Goal: Task Accomplishment & Management: Manage account settings

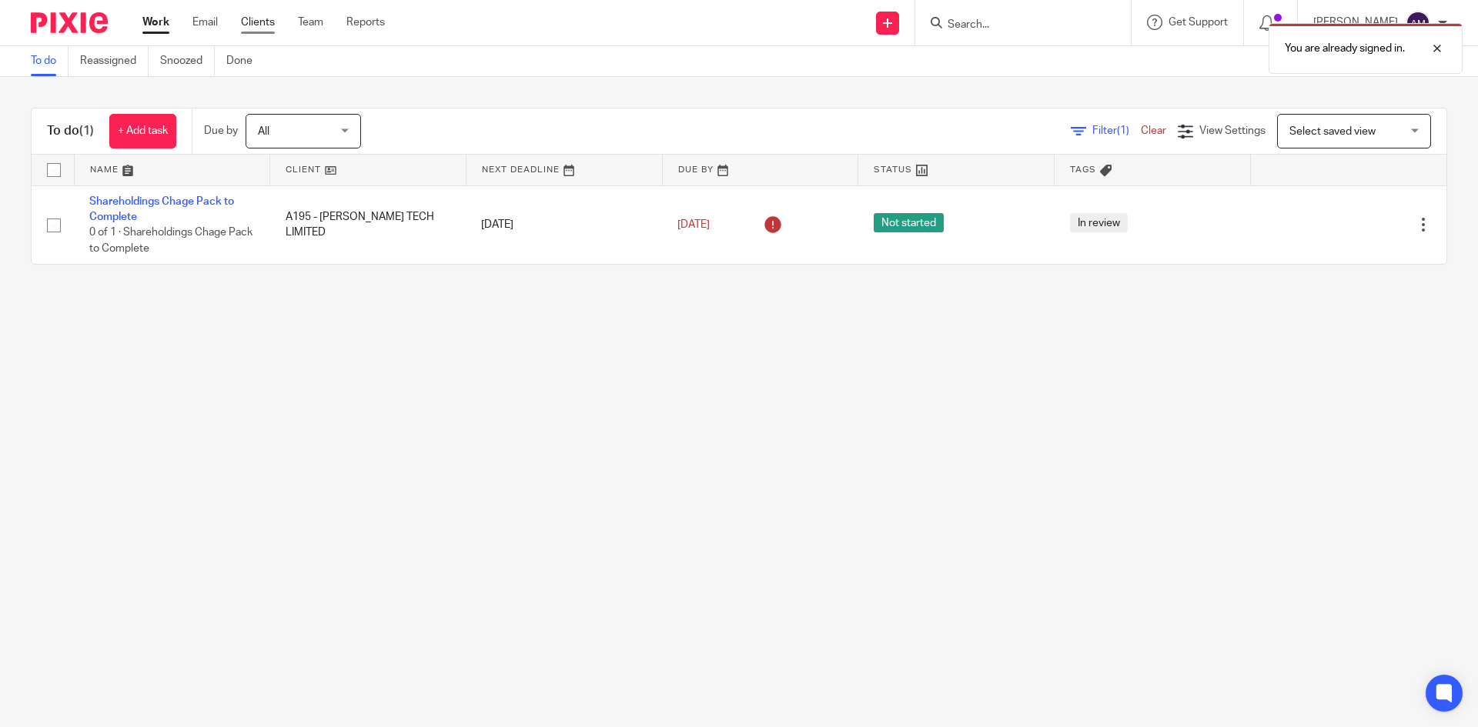
click at [250, 28] on link "Clients" at bounding box center [258, 22] width 34 height 15
click at [1432, 49] on div at bounding box center [1426, 48] width 42 height 18
click at [253, 27] on link "Clients" at bounding box center [258, 22] width 34 height 15
click at [263, 24] on link "Clients" at bounding box center [258, 22] width 34 height 15
click at [254, 21] on link "Clients" at bounding box center [258, 22] width 34 height 15
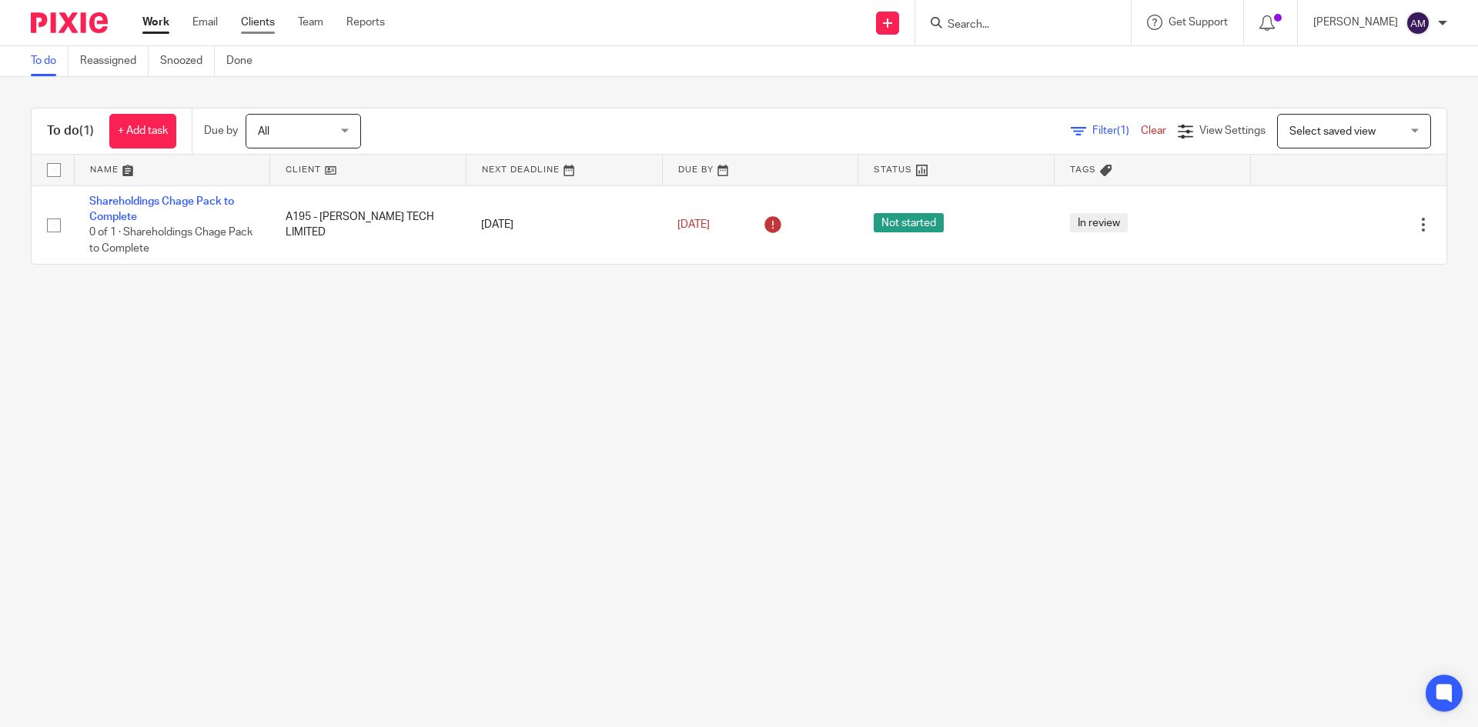
click at [254, 21] on link "Clients" at bounding box center [258, 22] width 34 height 15
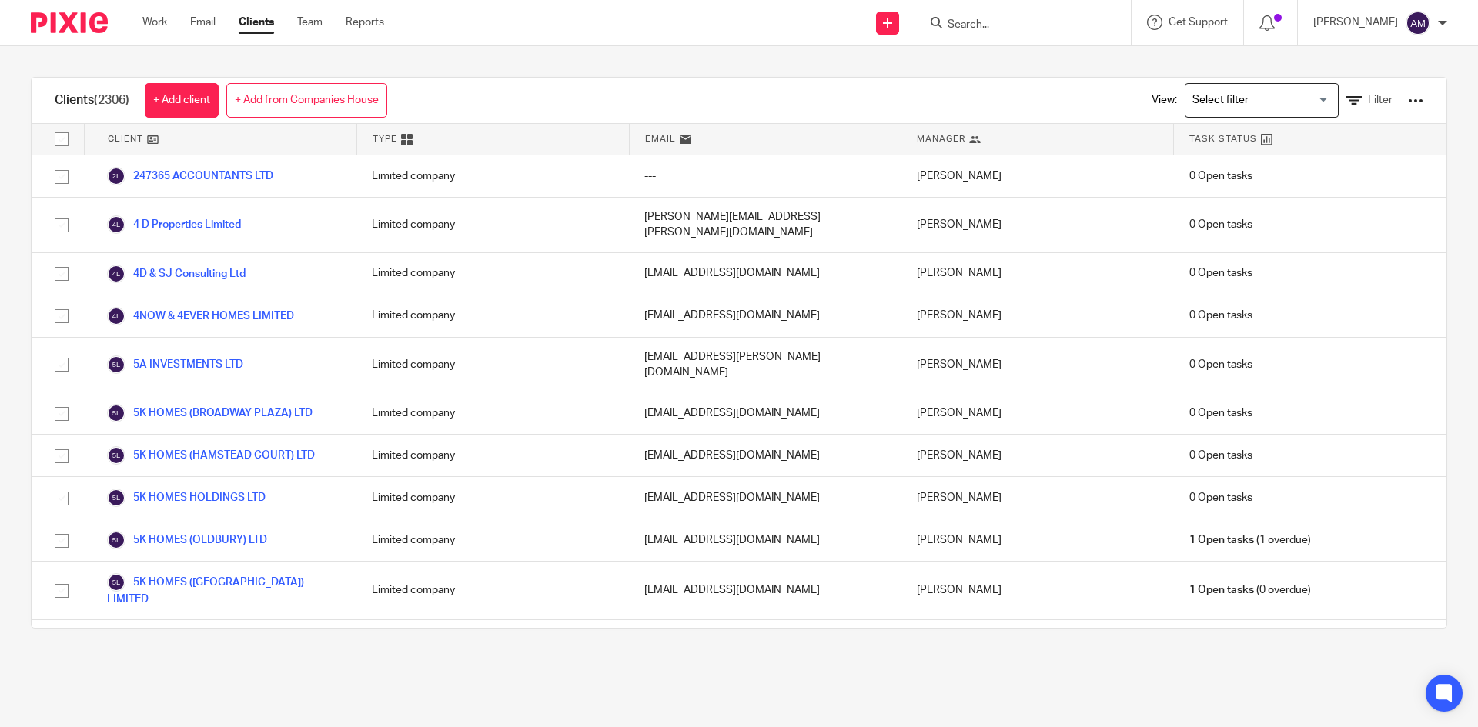
click at [315, 99] on link "+ Add from Companies House" at bounding box center [306, 100] width 161 height 35
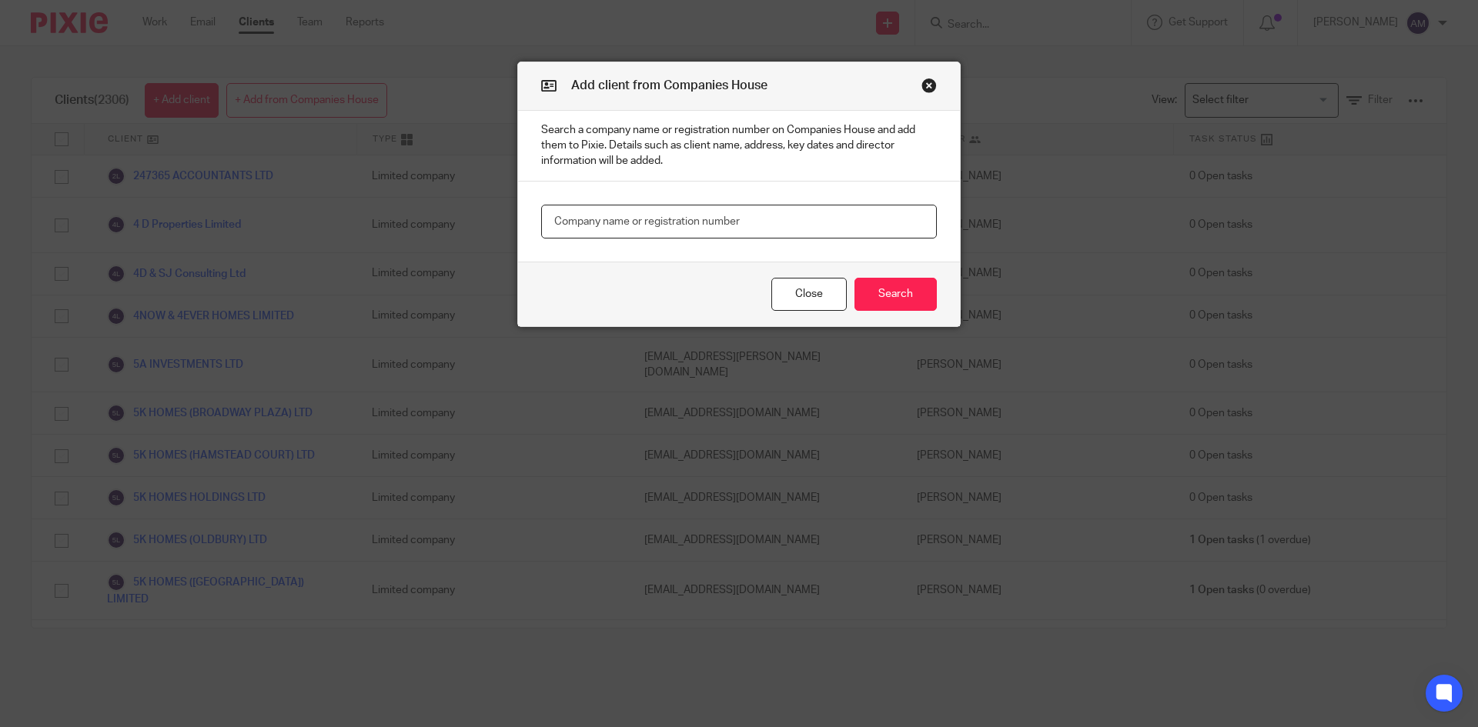
click at [637, 216] on input "text" at bounding box center [739, 222] width 396 height 35
paste input "16658361"
type input "16658361"
click at [888, 295] on button "Search" at bounding box center [895, 294] width 82 height 33
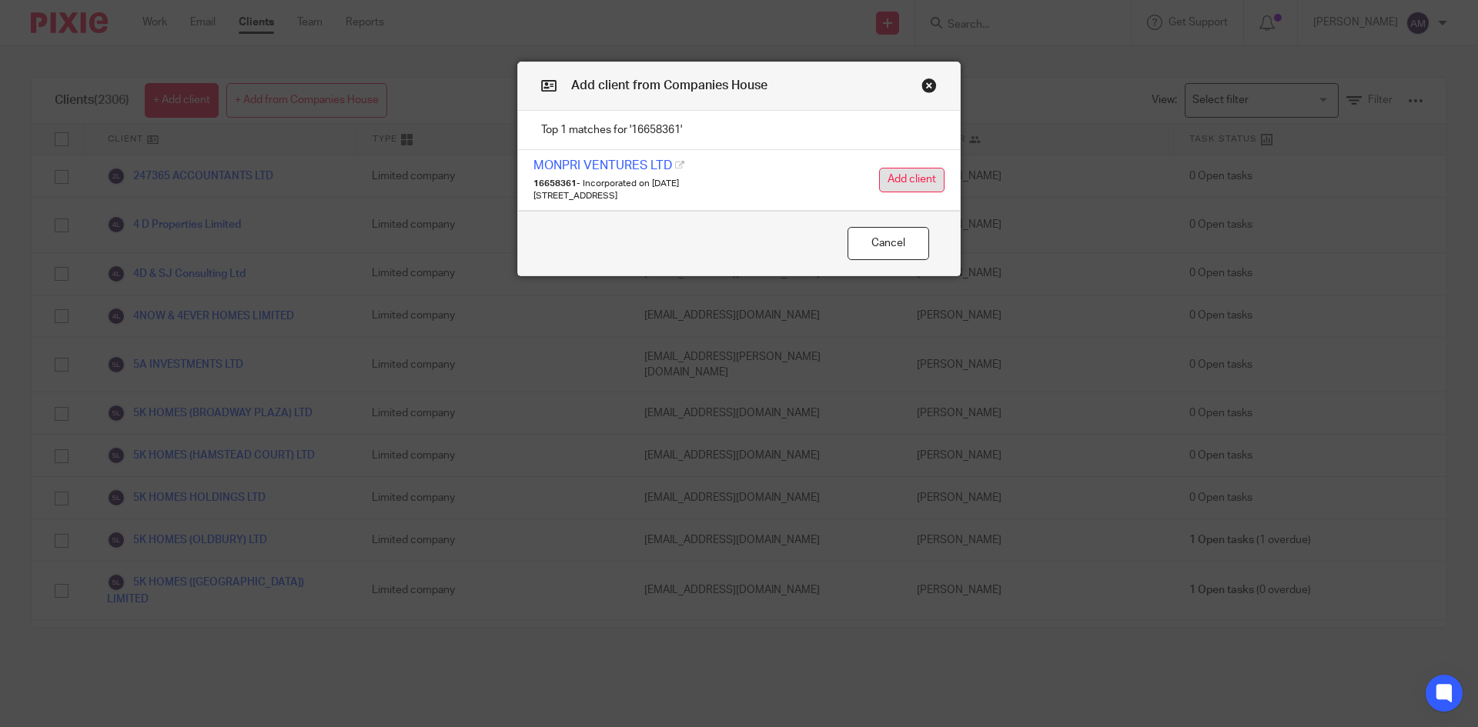
click at [907, 180] on button "Add client" at bounding box center [911, 180] width 65 height 25
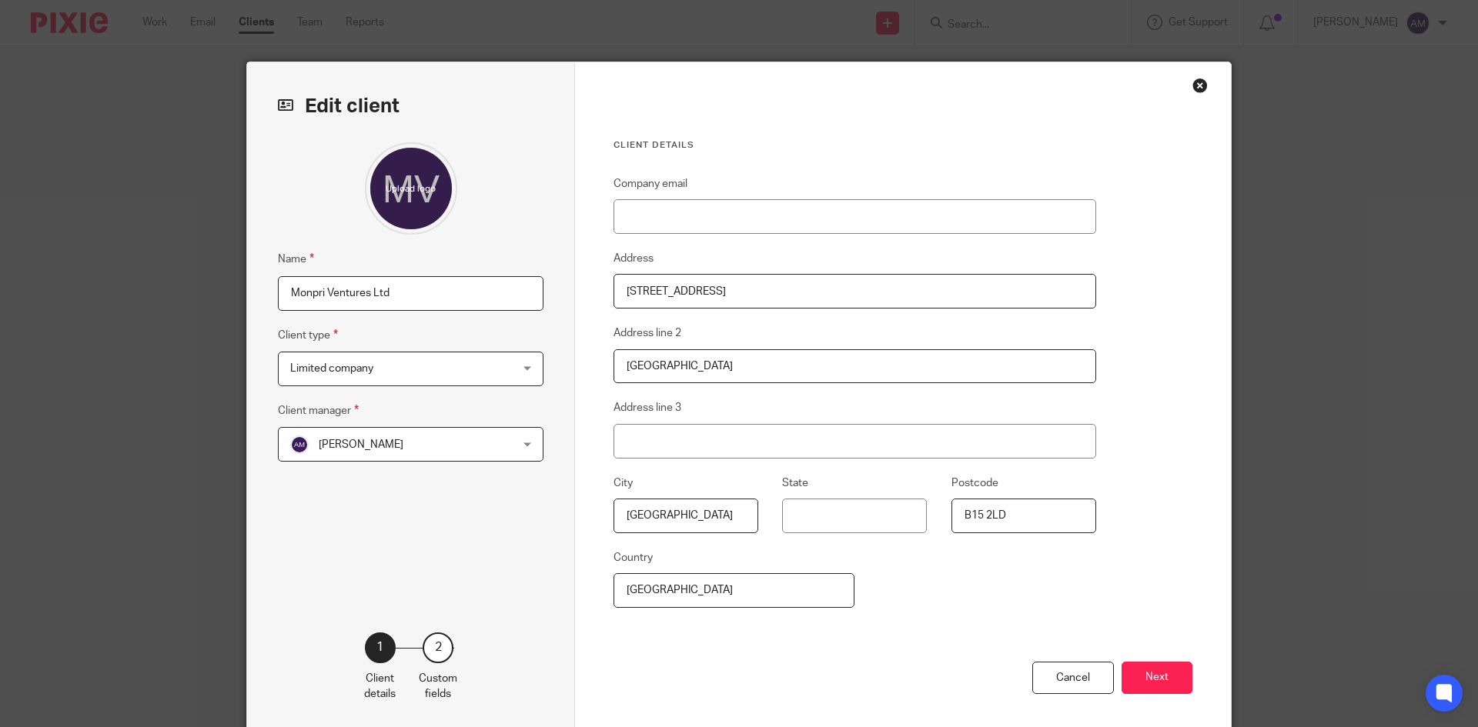
click at [282, 291] on input "Monpri Ventures Ltd" at bounding box center [411, 293] width 266 height 35
type input "M655 - Monpri Ventures Ltd"
click at [443, 435] on span "[PERSON_NAME]" at bounding box center [391, 444] width 202 height 32
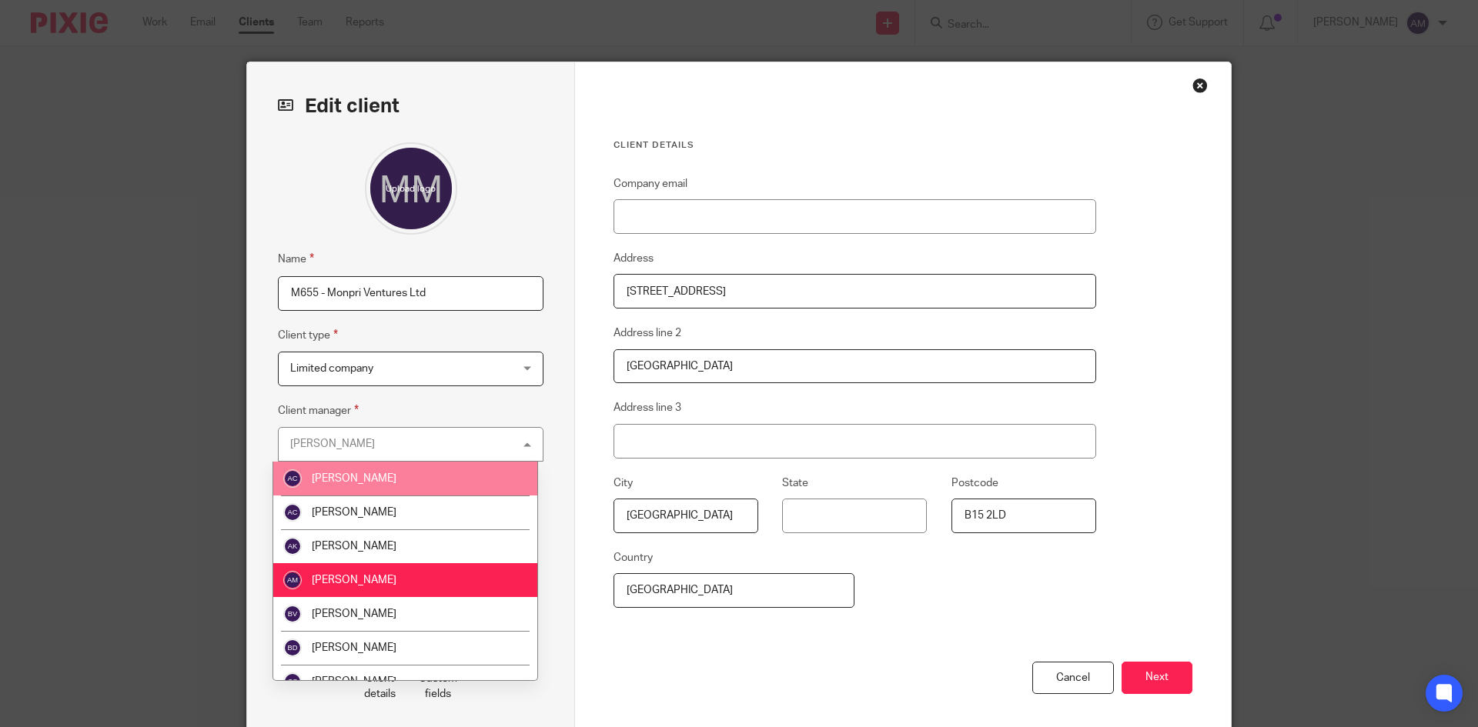
click at [416, 483] on li "Aman Chawla" at bounding box center [405, 479] width 264 height 34
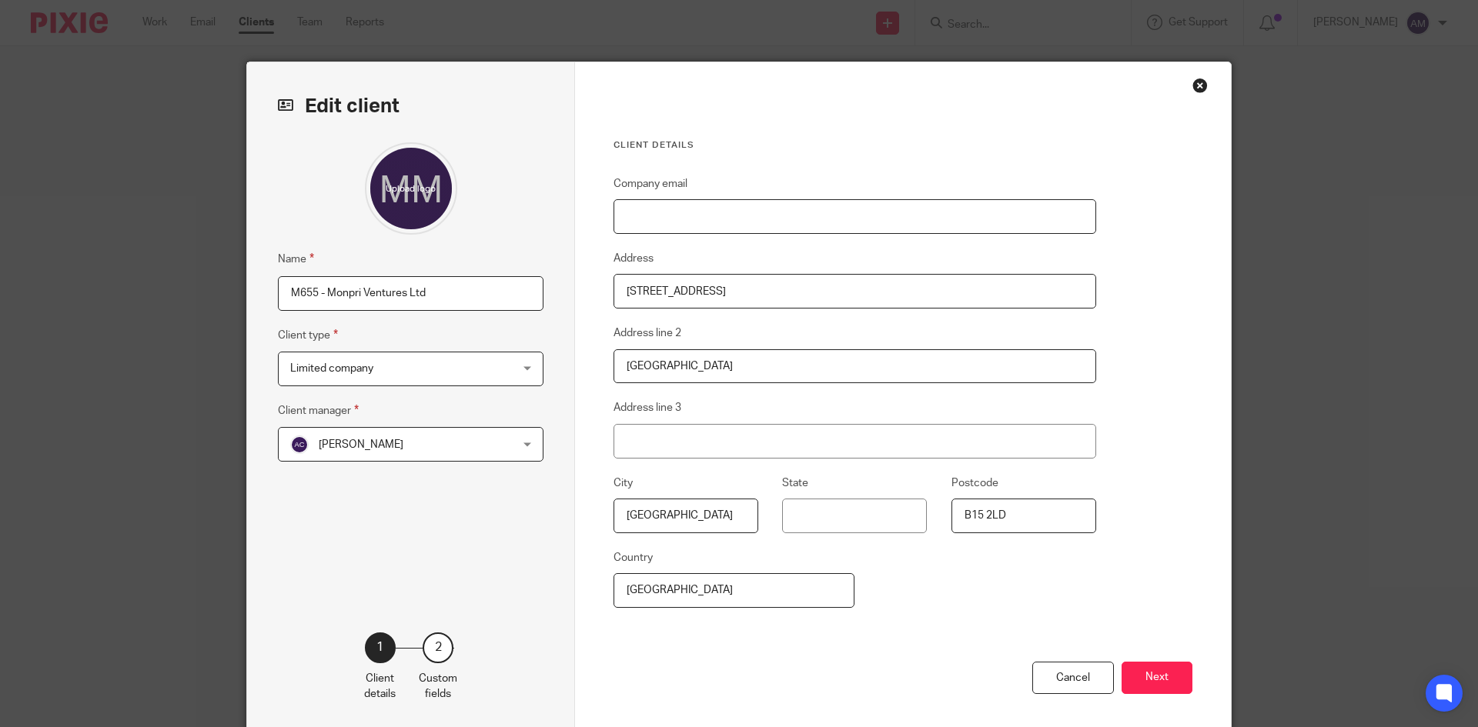
click at [797, 226] on input "Company email" at bounding box center [854, 216] width 483 height 35
paste input "gurpreetnandera@hotmail.co.uk"
type input "gurpreetnandera@hotmail.co.uk"
click at [1146, 677] on button "Next" at bounding box center [1156, 678] width 71 height 33
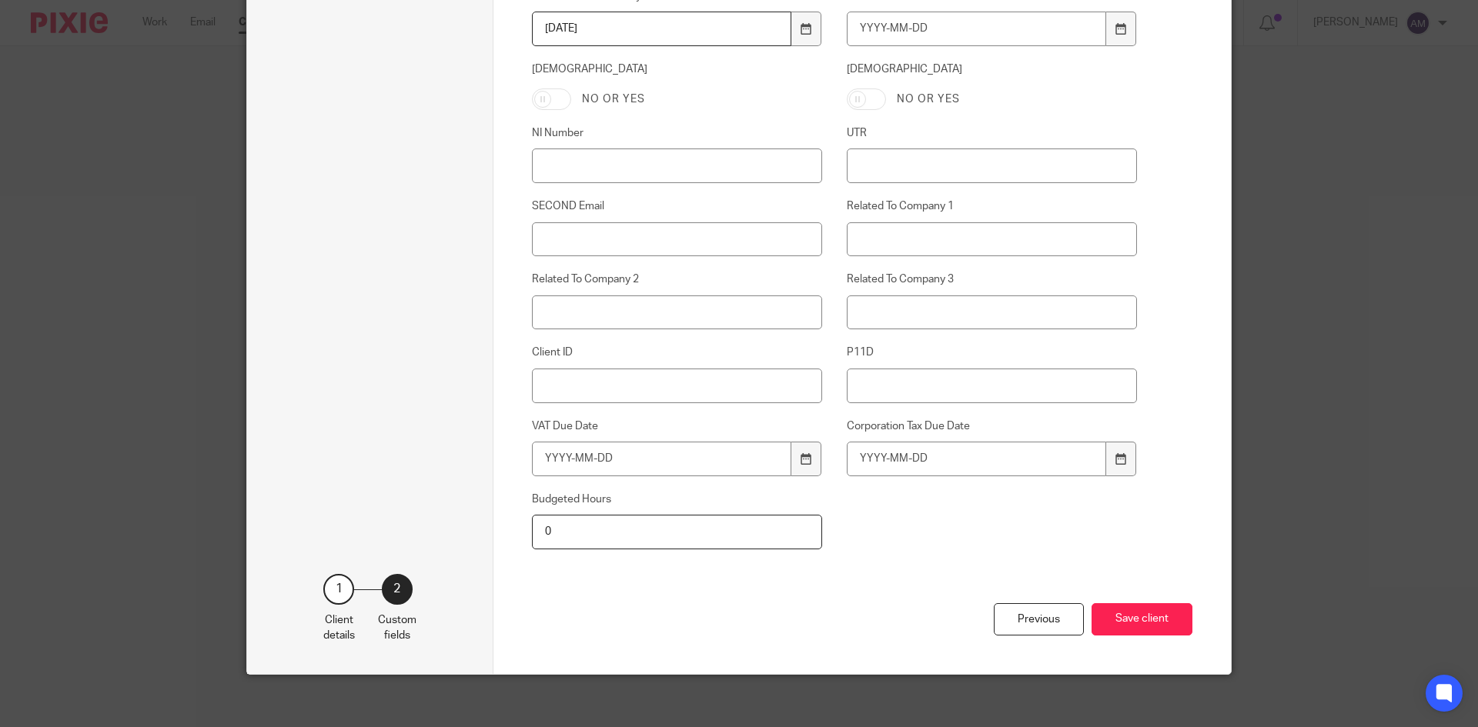
scroll to position [674, 0]
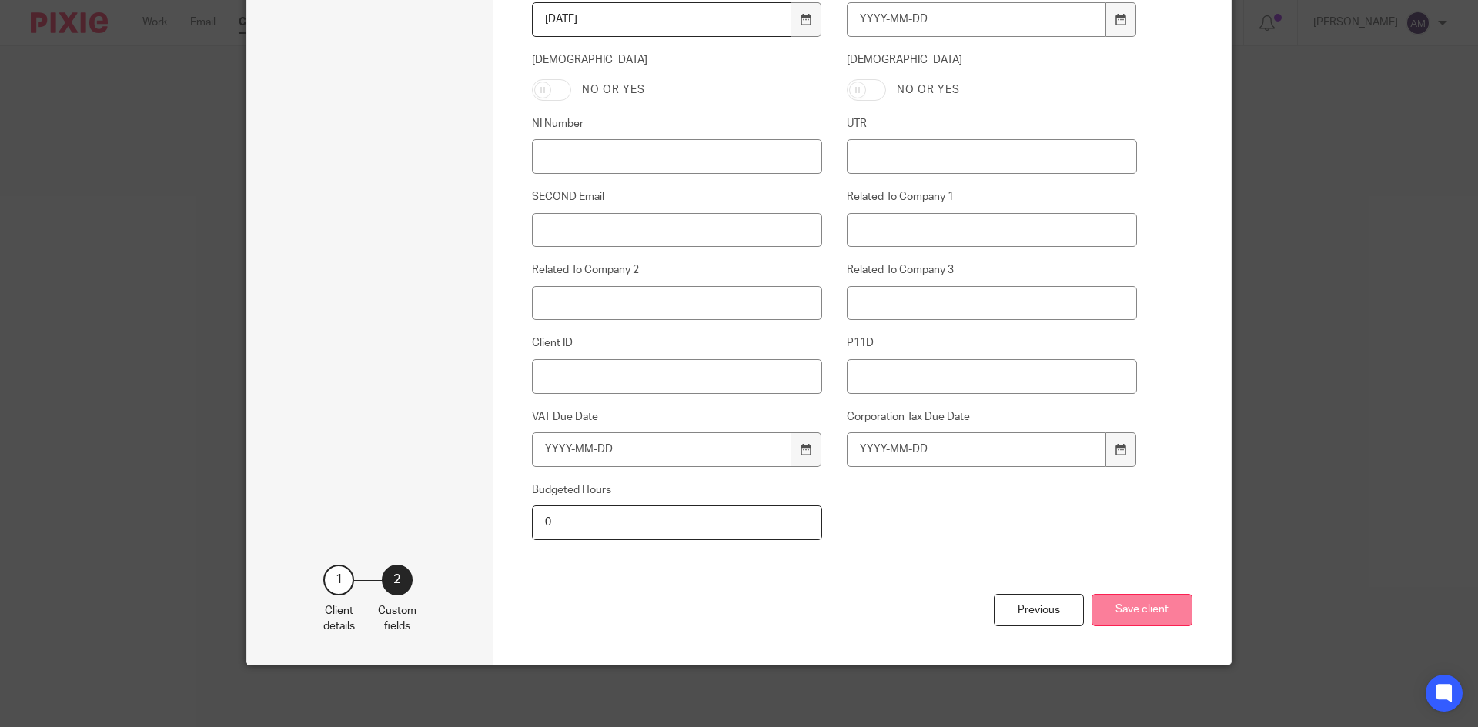
click at [1128, 603] on button "Save client" at bounding box center [1141, 610] width 101 height 33
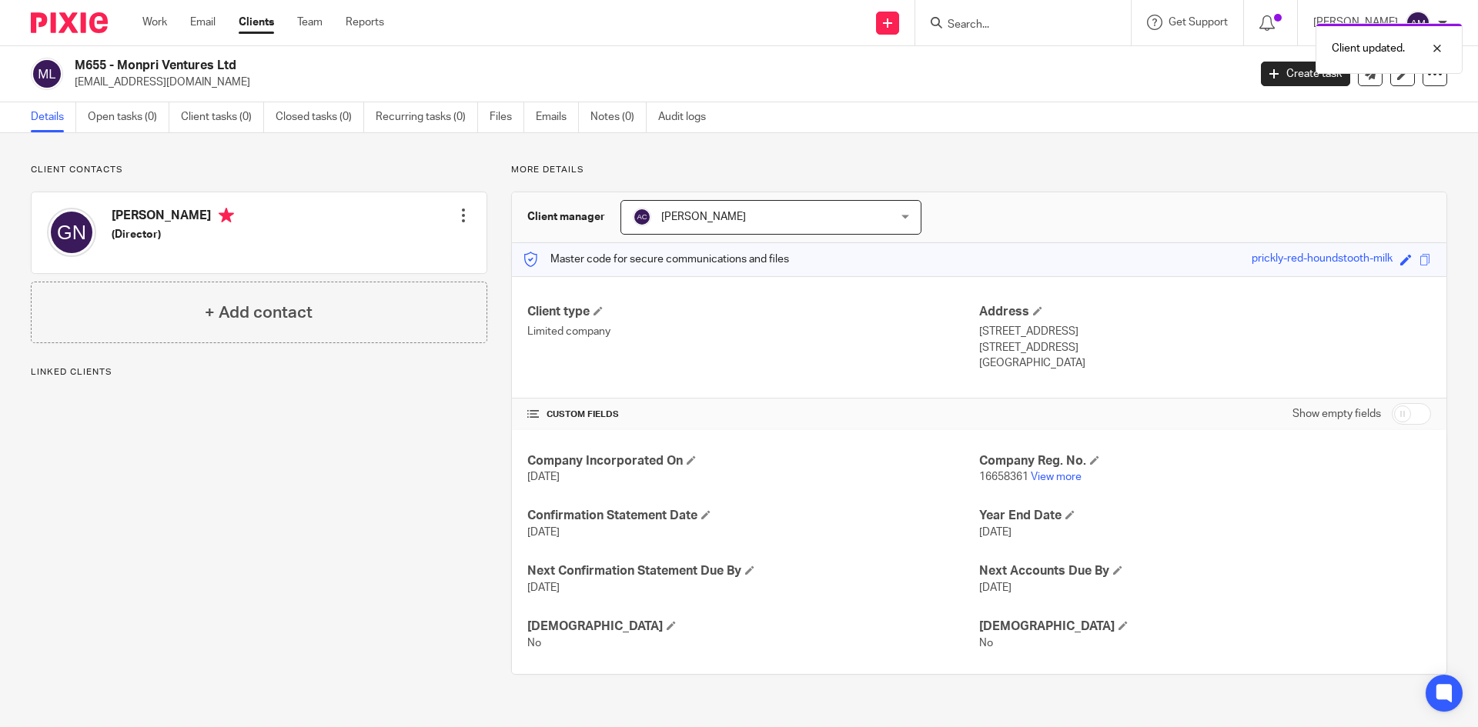
click at [458, 214] on div at bounding box center [463, 215] width 15 height 15
click at [435, 240] on link "Edit contact" at bounding box center [390, 250] width 147 height 22
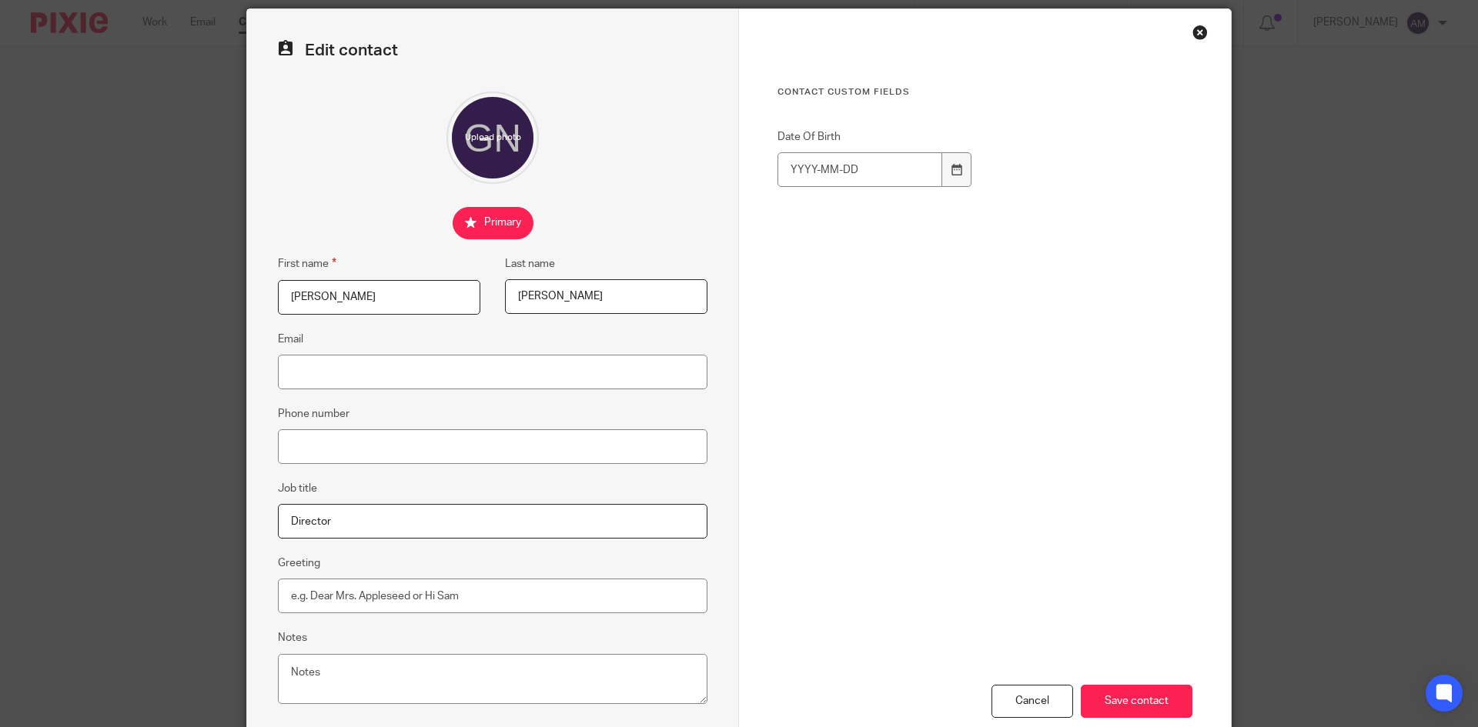
scroll to position [77, 0]
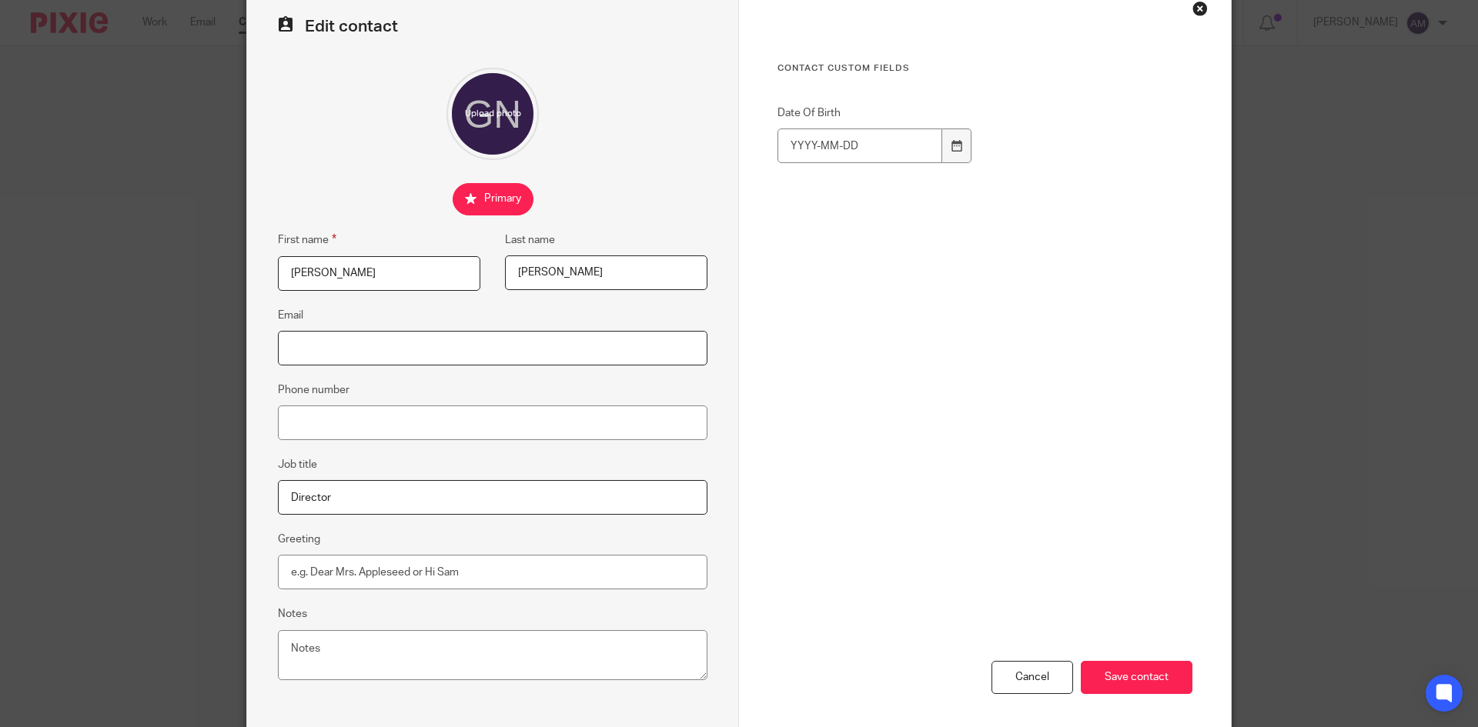
click at [514, 346] on input "Email" at bounding box center [493, 348] width 430 height 35
paste input "[EMAIL_ADDRESS][DOMAIN_NAME]"
type input "[EMAIL_ADDRESS][DOMAIN_NAME]"
click at [1127, 667] on input "Save contact" at bounding box center [1137, 677] width 112 height 33
